Goal: Task Accomplishment & Management: Manage account settings

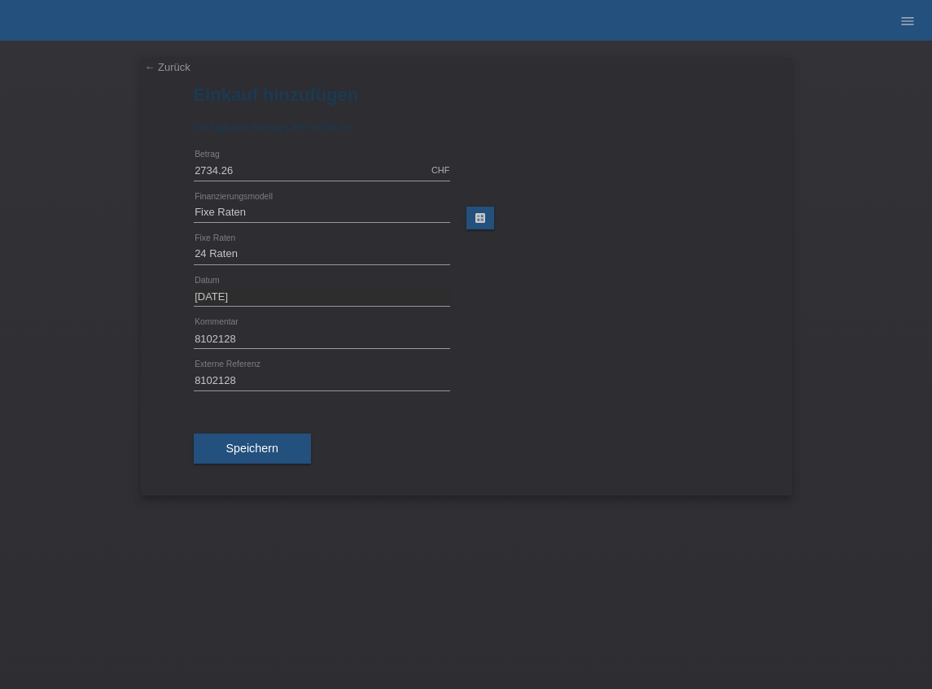
select select "69"
select select "139"
click at [254, 452] on button "Speichern" at bounding box center [252, 449] width 117 height 31
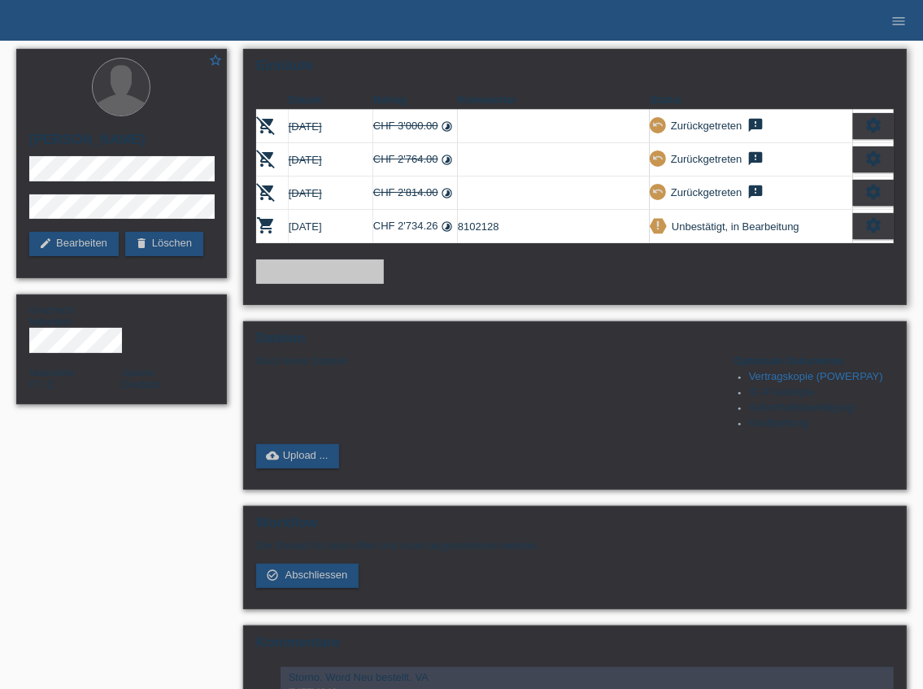
click at [544, 272] on div "add_shopping_cart Einkauf hinzufügen" at bounding box center [575, 272] width 638 height 24
click at [878, 227] on icon "settings" at bounding box center [874, 225] width 18 height 18
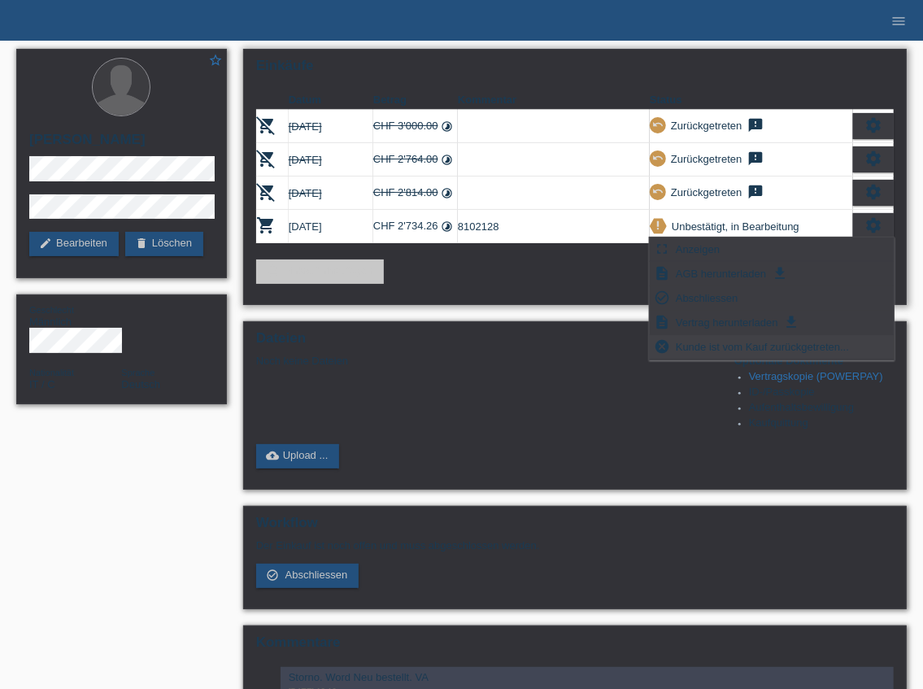
click at [723, 344] on span "Kunde ist vom Kauf zurückgetreten..." at bounding box center [763, 347] width 178 height 20
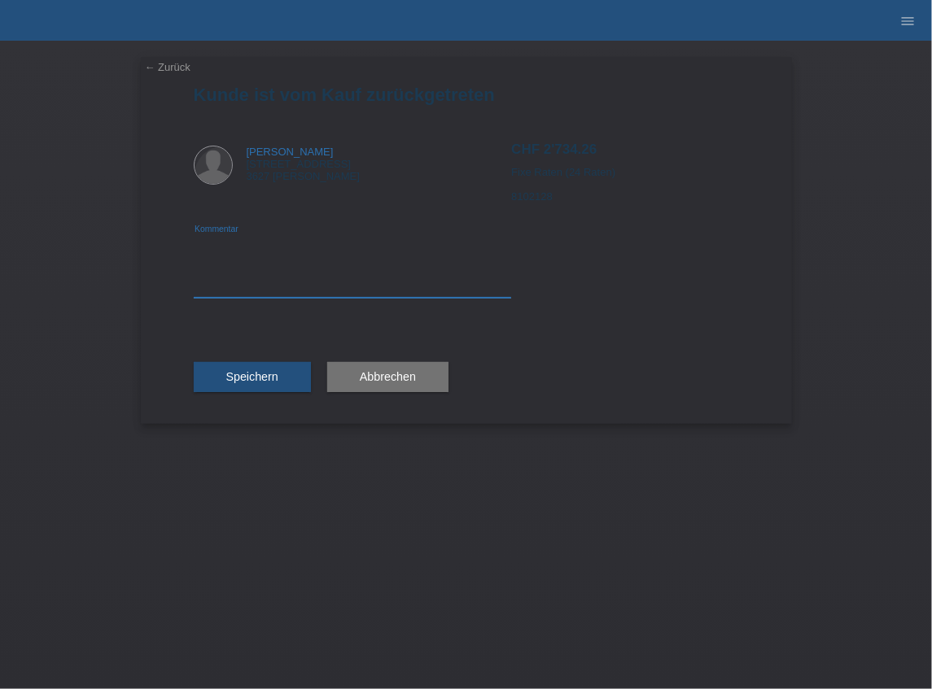
click at [283, 277] on textarea at bounding box center [353, 266] width 318 height 63
type textarea "Storno"
click at [254, 384] on button "Speichern" at bounding box center [252, 377] width 117 height 31
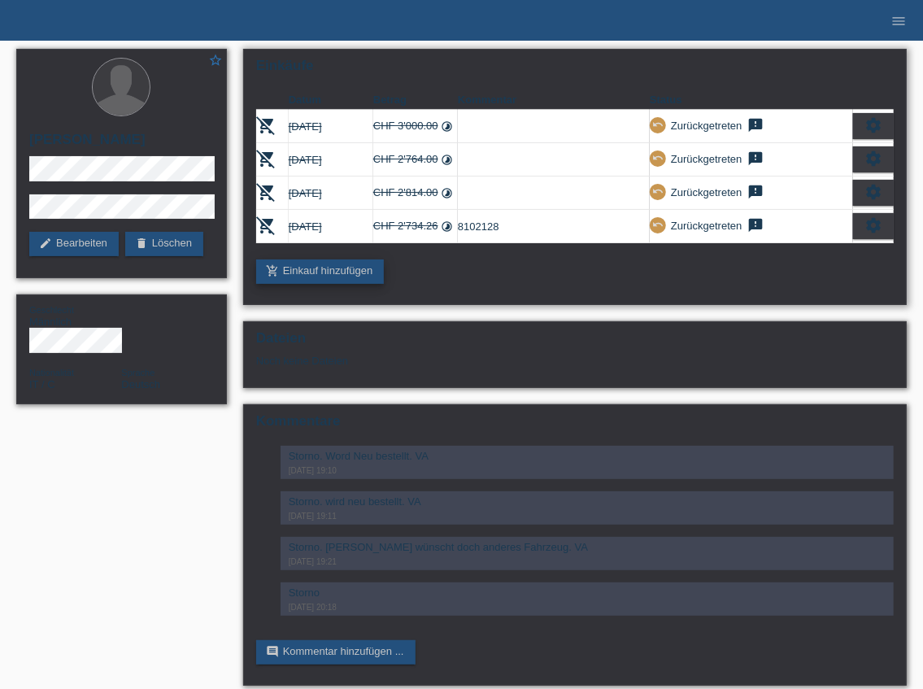
click at [340, 268] on link "add_shopping_cart Einkauf hinzufügen" at bounding box center [320, 272] width 129 height 24
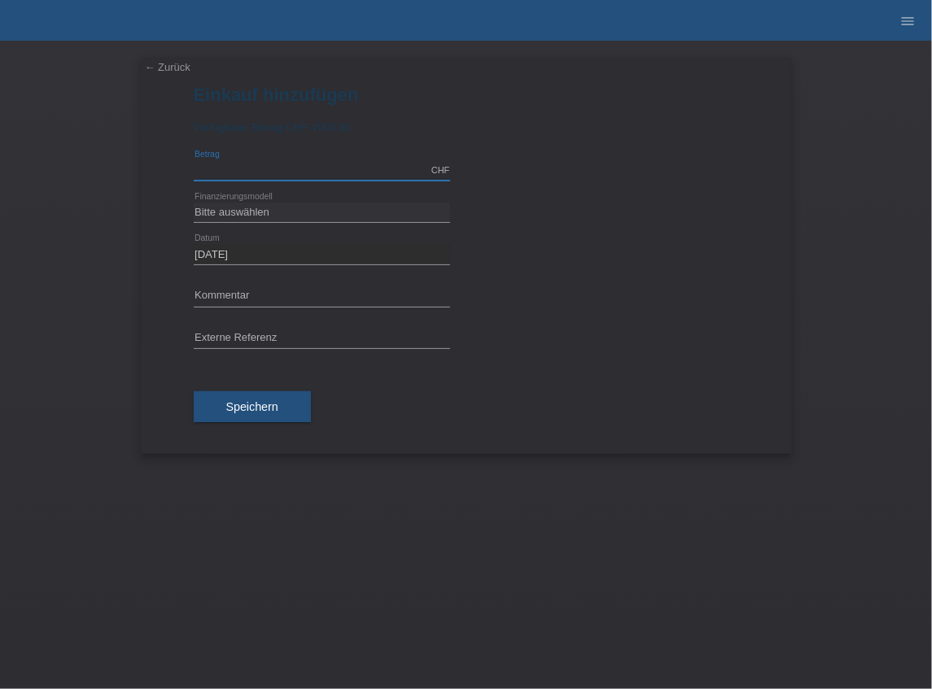
click at [246, 172] on input "text" at bounding box center [322, 170] width 256 height 20
click at [229, 296] on input "text" at bounding box center [322, 296] width 256 height 20
paste input "8102128"
type input "8102128"
click at [257, 174] on input "text" at bounding box center [322, 170] width 256 height 20
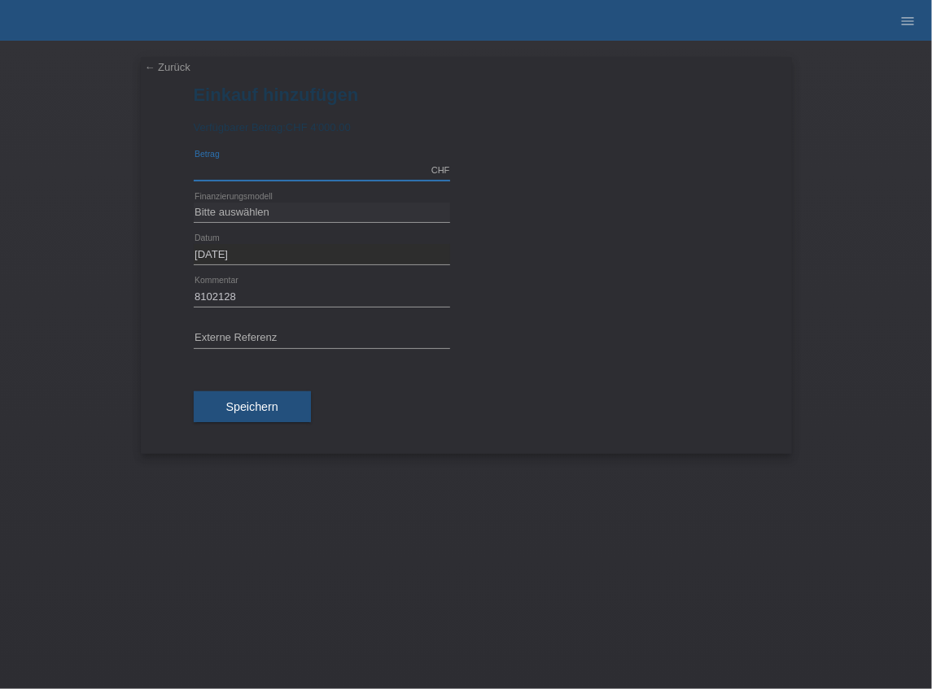
type input "v"
paste input "2.724,26"
click at [206, 170] on input "2.72426" at bounding box center [322, 170] width 256 height 20
click at [220, 169] on input "272426" at bounding box center [322, 170] width 256 height 20
type input "2724.26"
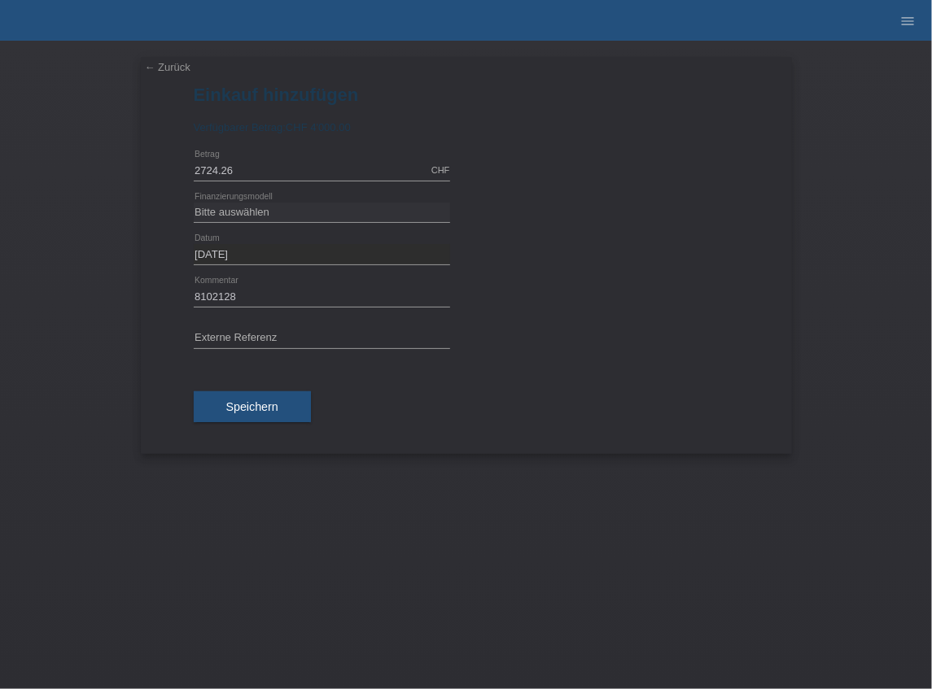
click at [578, 197] on div "calculate" at bounding box center [610, 199] width 256 height 15
click at [312, 218] on select "Bitte auswählen Fixe Raten Kauf auf Rechnung mit Teilzahlungsoption" at bounding box center [322, 213] width 256 height 20
select select "69"
click at [194, 203] on select "Bitte auswählen Fixe Raten Kauf auf Rechnung mit Teilzahlungsoption" at bounding box center [322, 213] width 256 height 20
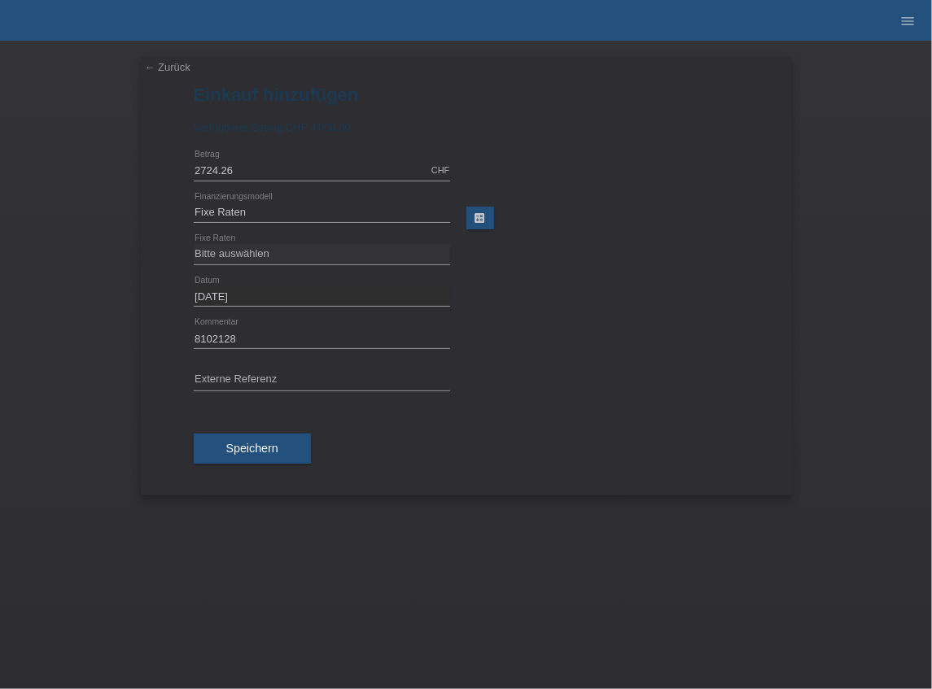
click at [553, 241] on div at bounding box center [610, 240] width 256 height 12
click at [316, 248] on select "Bitte auswählen 12 Raten 24 Raten 36 Raten 48 Raten" at bounding box center [322, 254] width 256 height 20
select select "139"
click at [194, 244] on select "Bitte auswählen 12 Raten 24 Raten 36 Raten 48 Raten" at bounding box center [322, 254] width 256 height 20
click at [591, 307] on div "25.09.2025 error Datum" at bounding box center [466, 297] width 545 height 42
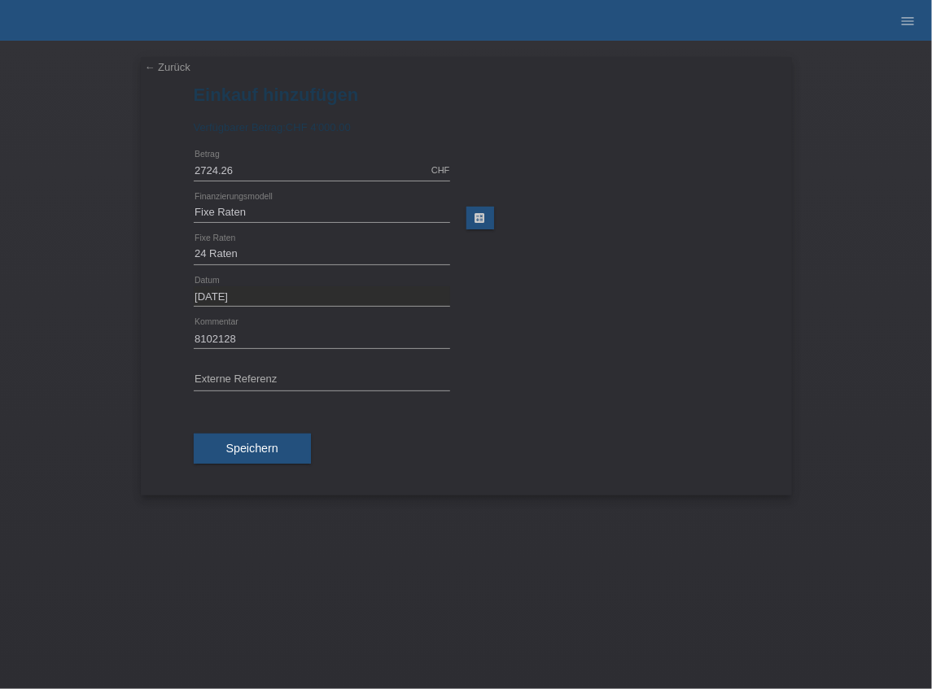
click at [254, 444] on span "Speichern" at bounding box center [252, 448] width 52 height 13
